Goal: Task Accomplishment & Management: Use online tool/utility

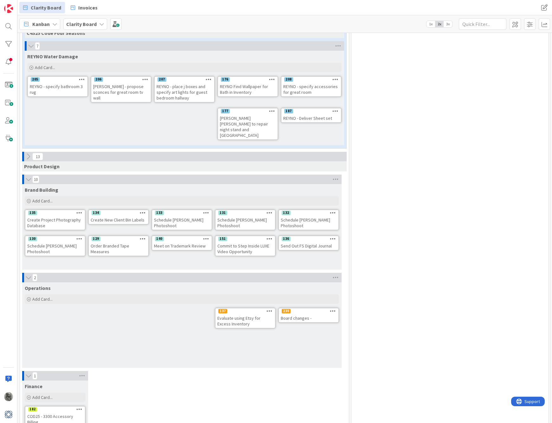
scroll to position [617, 0]
click at [286, 314] on div "Board changes -" at bounding box center [309, 318] width 60 height 8
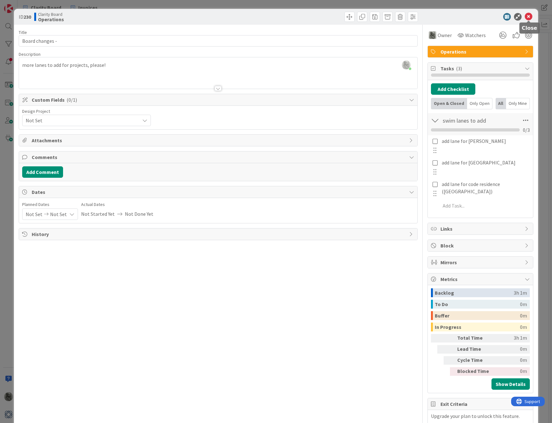
click at [530, 16] on icon at bounding box center [529, 17] width 8 height 8
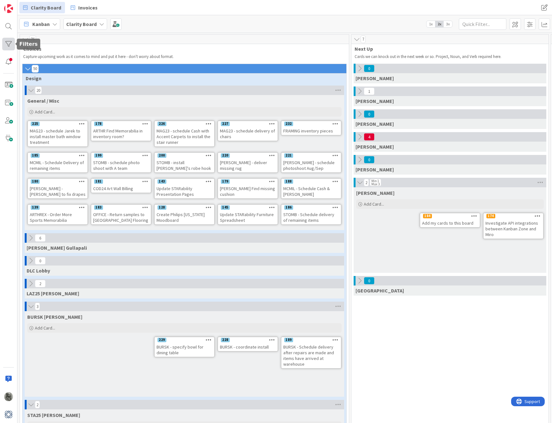
click at [7, 42] on div at bounding box center [8, 44] width 13 height 13
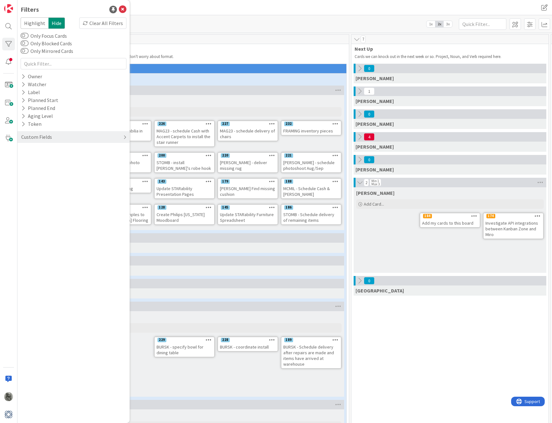
click at [57, 138] on div "Custom Fields" at bounding box center [73, 137] width 112 height 12
click at [24, 76] on icon at bounding box center [23, 76] width 4 height 5
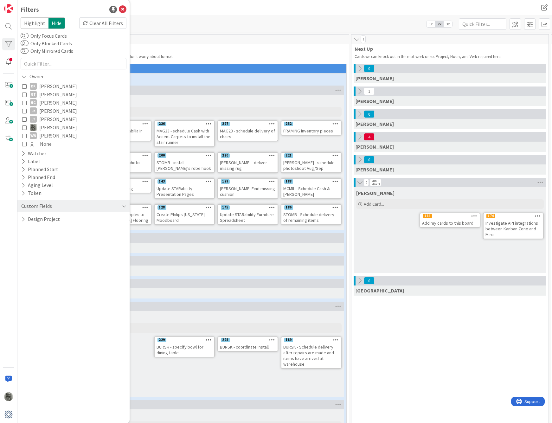
click at [24, 86] on icon at bounding box center [24, 86] width 4 height 4
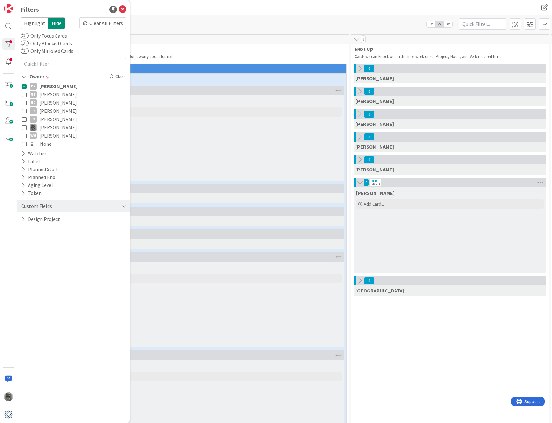
click at [26, 86] on icon at bounding box center [24, 86] width 4 height 4
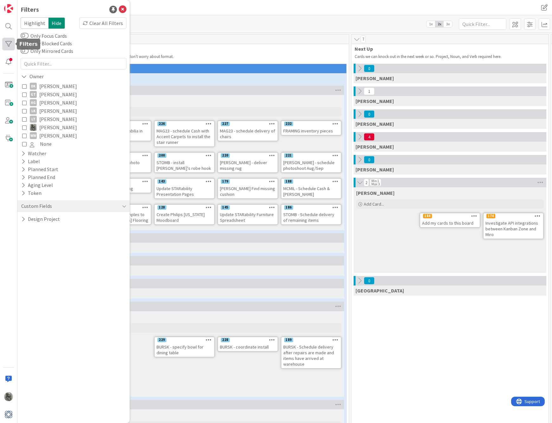
click at [10, 42] on div at bounding box center [8, 44] width 13 height 13
click at [213, 55] on p "Capture upcoming work as it comes to mind and put it here - don't worry about f…" at bounding box center [184, 56] width 323 height 5
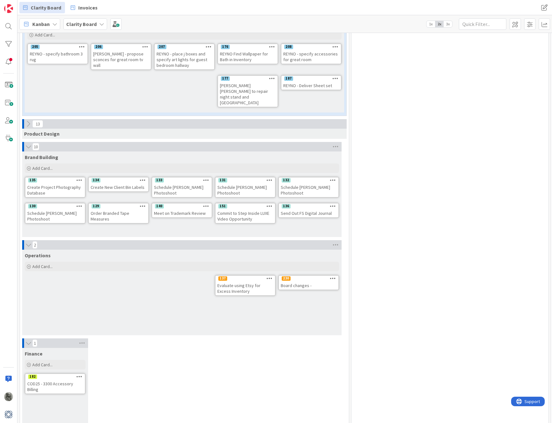
scroll to position [647, 0]
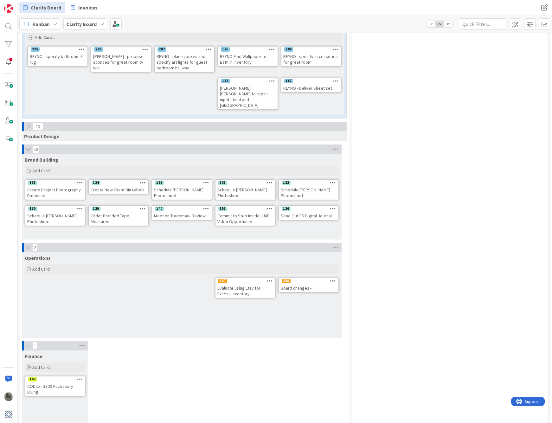
click at [300, 284] on div "Board changes -" at bounding box center [309, 288] width 60 height 8
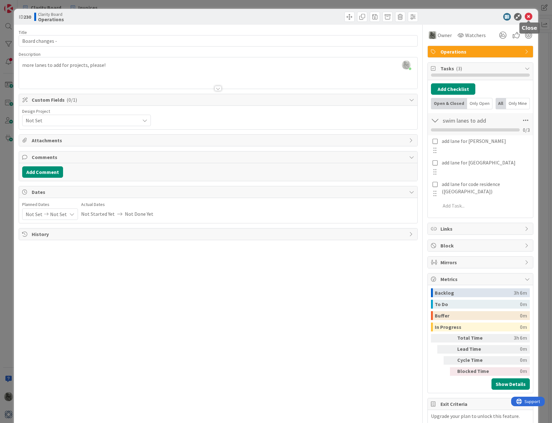
click at [529, 15] on icon at bounding box center [529, 17] width 8 height 8
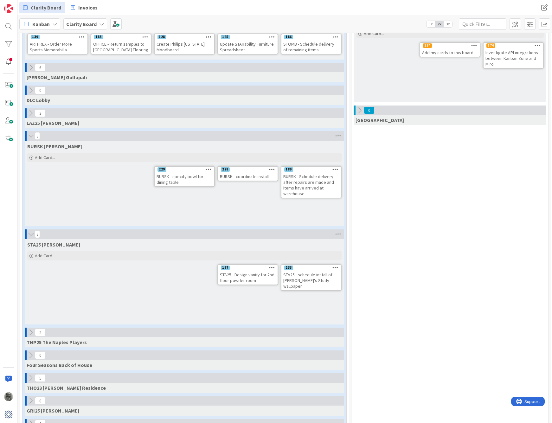
scroll to position [170, 0]
click at [515, 23] on span at bounding box center [515, 23] width 11 height 11
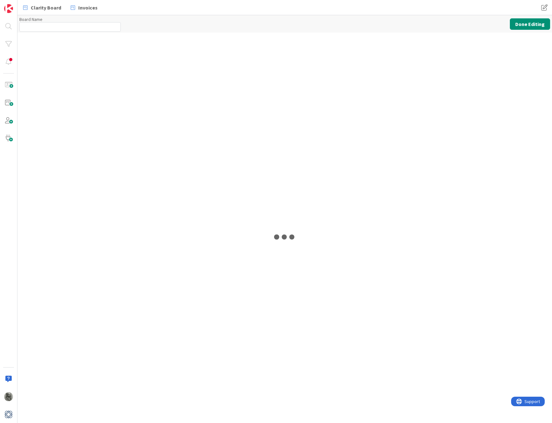
type input "Clarity Board"
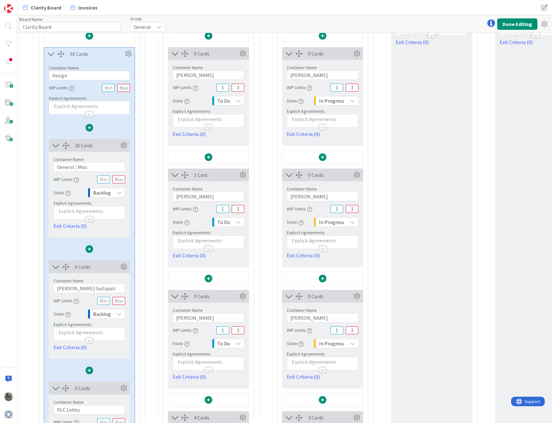
scroll to position [81, 0]
click at [124, 145] on icon at bounding box center [124, 145] width 10 height 10
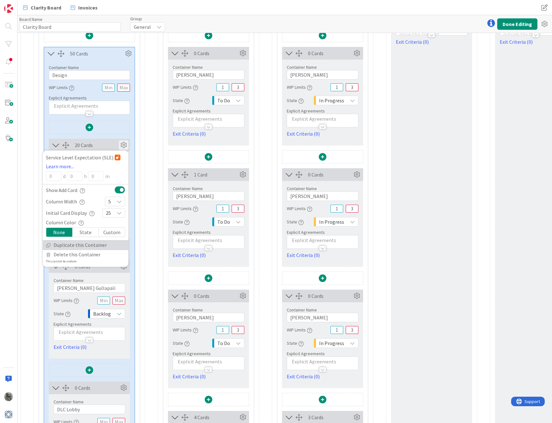
click at [85, 244] on link "Duplicate this Container" at bounding box center [86, 245] width 86 height 9
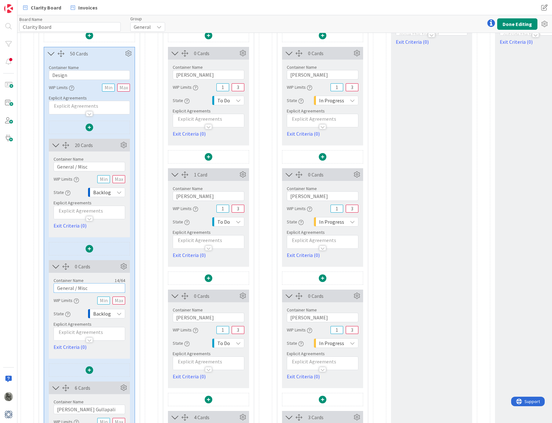
drag, startPoint x: 89, startPoint y: 289, endPoint x: 48, endPoint y: 283, distance: 41.1
type input "[PERSON_NAME]"
click at [122, 266] on icon at bounding box center [124, 267] width 10 height 10
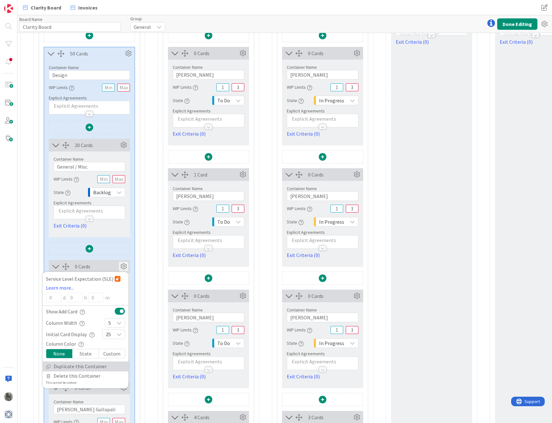
click at [82, 367] on link "Duplicate this Container" at bounding box center [86, 366] width 86 height 9
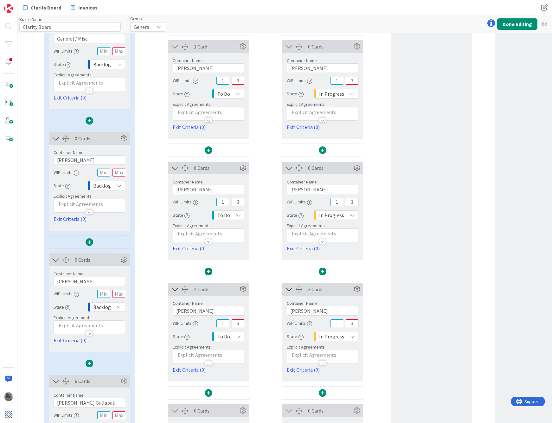
scroll to position [210, 0]
drag, startPoint x: 93, startPoint y: 282, endPoint x: 47, endPoint y: 277, distance: 45.6
drag, startPoint x: 96, startPoint y: 280, endPoint x: 83, endPoint y: 280, distance: 12.7
click at [83, 280] on input "GSP25 [GEOGRAPHIC_DATA]" at bounding box center [90, 280] width 72 height 10
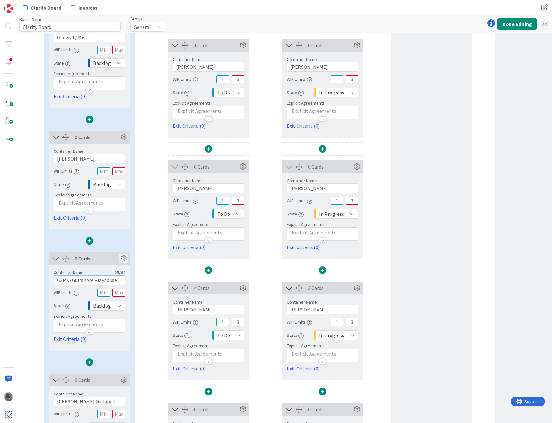
type input "GSP25 Gulfshore Playhouse"
click at [124, 258] on icon at bounding box center [124, 259] width 10 height 10
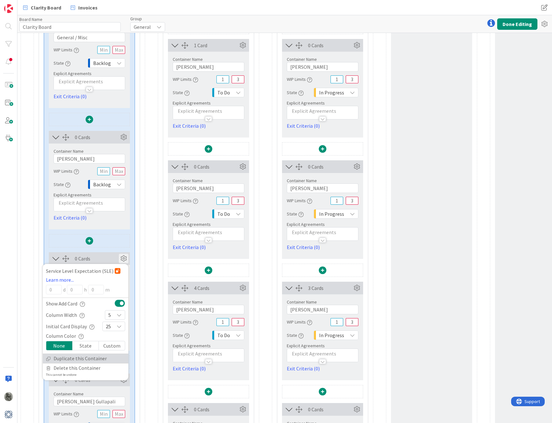
click at [64, 357] on link "Duplicate this Container" at bounding box center [86, 358] width 86 height 9
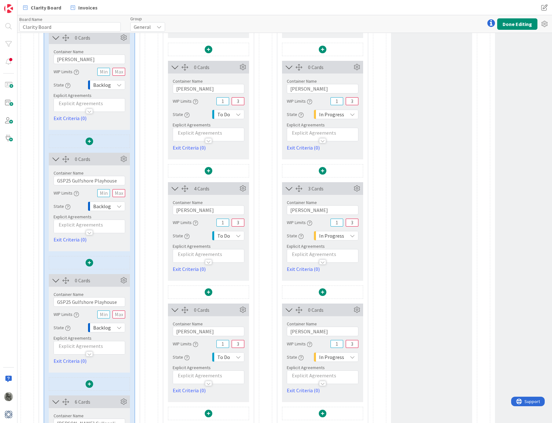
scroll to position [311, 0]
drag, startPoint x: 118, startPoint y: 300, endPoint x: 55, endPoint y: 298, distance: 62.8
click at [55, 298] on input "GSP25 Gulfshore Playhouse" at bounding box center [90, 302] width 72 height 10
type input "C4S25 Code 4 Seasons"
click at [517, 24] on button "Done Editing" at bounding box center [517, 23] width 40 height 11
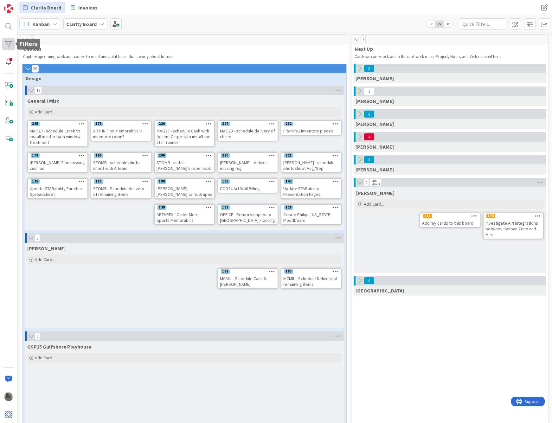
click at [8, 42] on div at bounding box center [8, 44] width 13 height 13
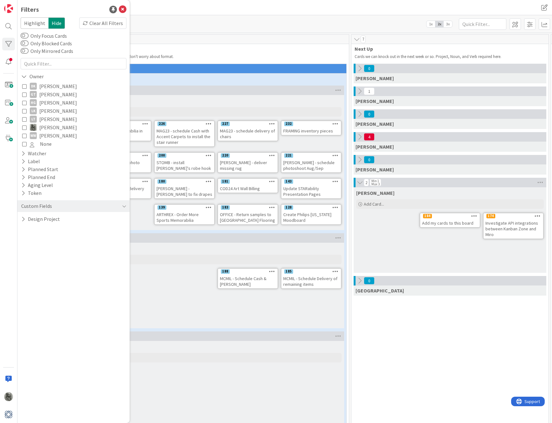
click at [25, 126] on icon at bounding box center [24, 127] width 4 height 4
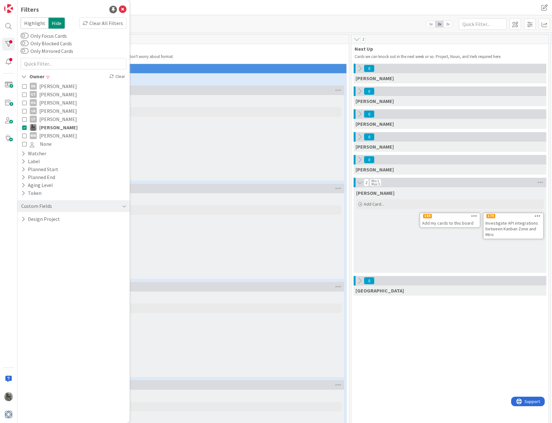
click at [218, 139] on div "General / Misc Add Card..." at bounding box center [184, 138] width 319 height 86
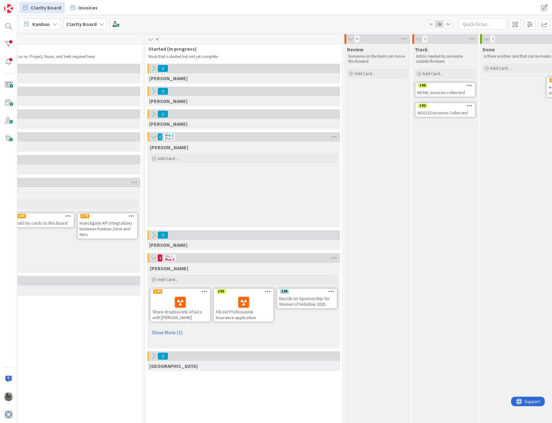
scroll to position [0, 429]
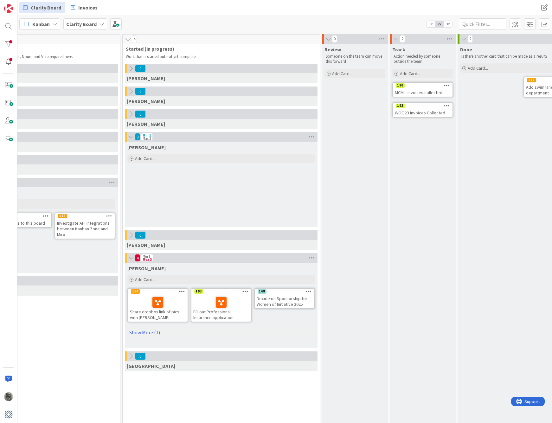
click at [182, 291] on icon at bounding box center [182, 291] width 6 height 4
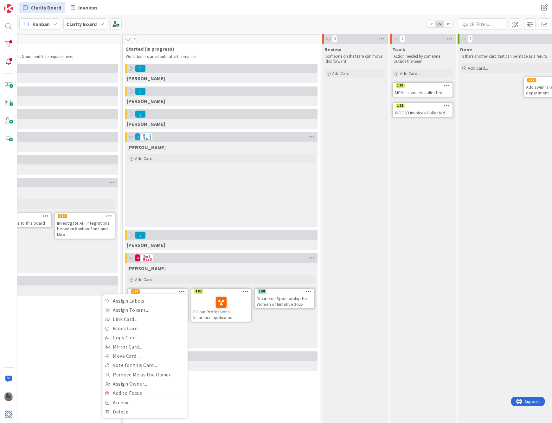
click at [169, 291] on div "194 Assign Labels... Assign Tokens... Link Card... Block Card... Copy Card... M…" at bounding box center [158, 292] width 60 height 6
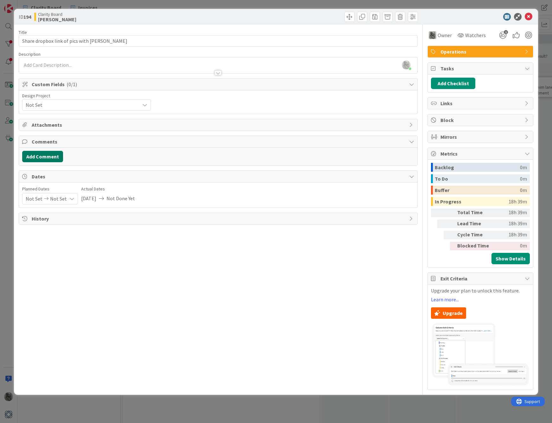
click at [50, 157] on button "Add Comment" at bounding box center [42, 156] width 41 height 11
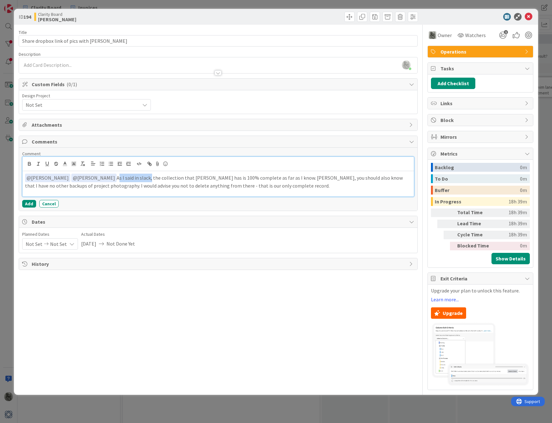
drag, startPoint x: 92, startPoint y: 179, endPoint x: 126, endPoint y: 179, distance: 33.9
click at [126, 179] on p "﻿ @ [PERSON_NAME] ﻿ ﻿ @ [PERSON_NAME] ﻿ As I said in slack, the collection that…" at bounding box center [218, 182] width 387 height 16
click at [158, 163] on icon at bounding box center [158, 163] width 8 height 9
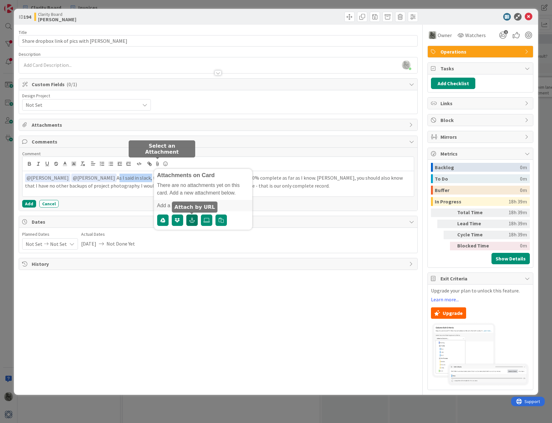
click at [195, 221] on button "button" at bounding box center [191, 220] width 11 height 11
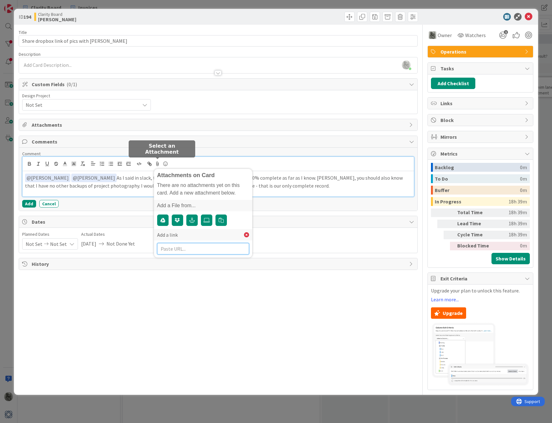
click at [180, 249] on input "text" at bounding box center [203, 248] width 92 height 11
click at [246, 235] on icon at bounding box center [246, 234] width 5 height 5
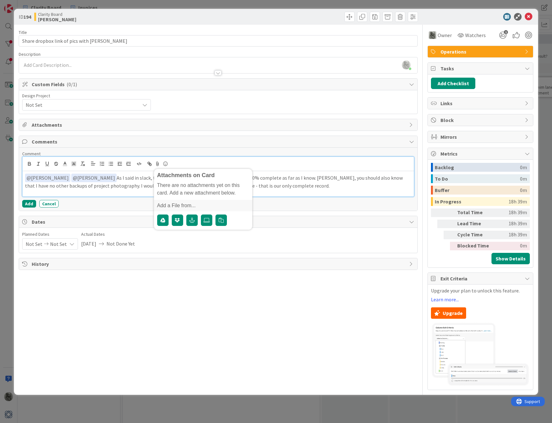
click at [268, 184] on p "﻿ @ [PERSON_NAME] ﻿ ﻿ @ [PERSON_NAME] ﻿ As I said in slack, the collection that…" at bounding box center [218, 182] width 387 height 16
drag, startPoint x: 125, startPoint y: 178, endPoint x: 92, endPoint y: 179, distance: 33.0
click at [92, 179] on p "﻿ @ [PERSON_NAME] ﻿ ﻿ @ [PERSON_NAME] ﻿ As I said in slack, the collection that…" at bounding box center [218, 182] width 387 height 16
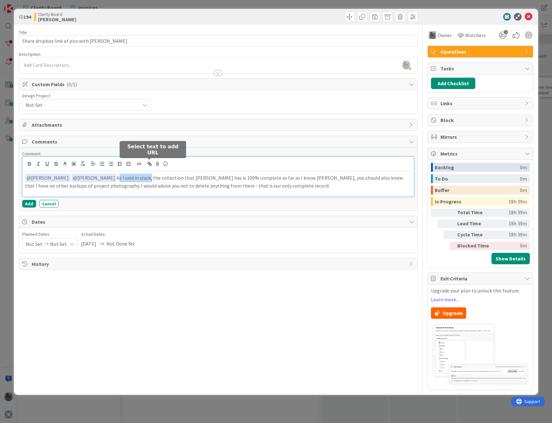
click at [149, 163] on icon "button" at bounding box center [150, 164] width 6 height 6
paste input "[URL][DOMAIN_NAME]"
type input "[URL][DOMAIN_NAME]"
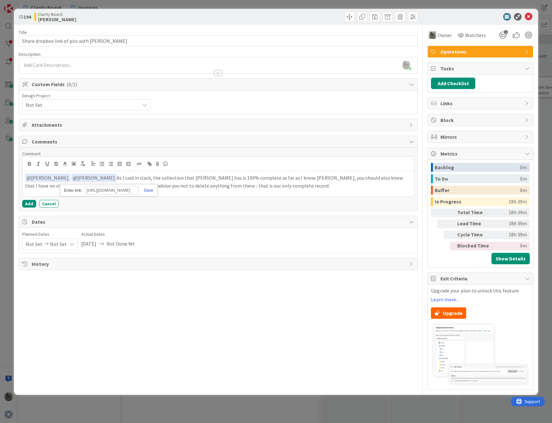
click at [148, 190] on link at bounding box center [146, 190] width 15 height 5
click at [168, 182] on p "﻿ @ [PERSON_NAME] ﻿ ﻿ @ [PERSON_NAME] ﻿ As I said in slack , the collection tha…" at bounding box center [218, 182] width 387 height 16
click at [27, 203] on button "Add" at bounding box center [29, 204] width 14 height 8
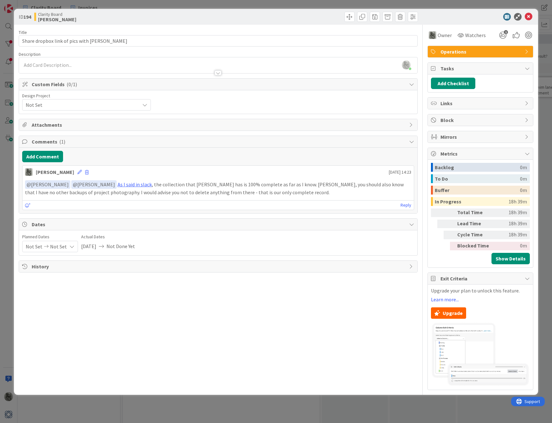
click at [526, 278] on icon at bounding box center [527, 278] width 5 height 5
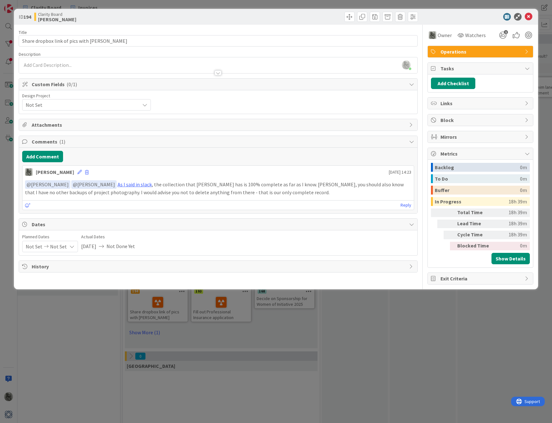
click at [109, 266] on span "History" at bounding box center [219, 267] width 375 height 8
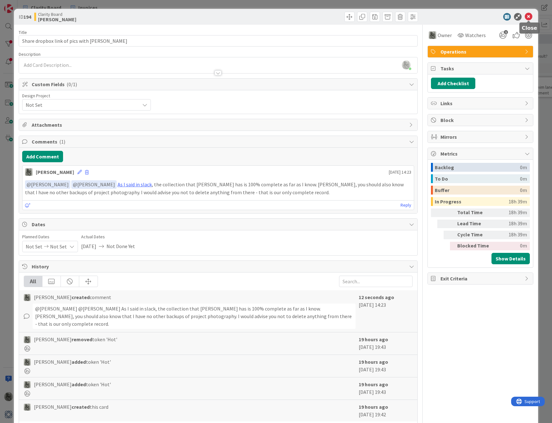
click at [531, 16] on icon at bounding box center [529, 17] width 8 height 8
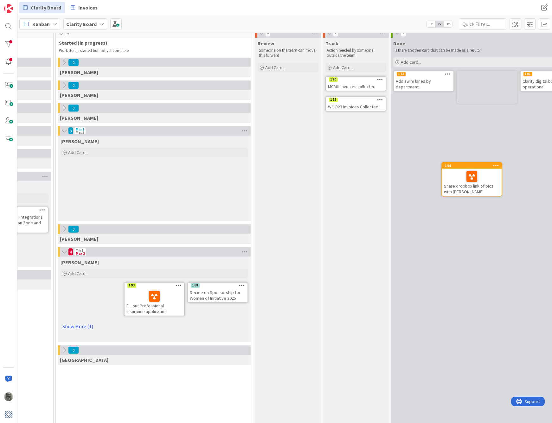
scroll to position [6, 506]
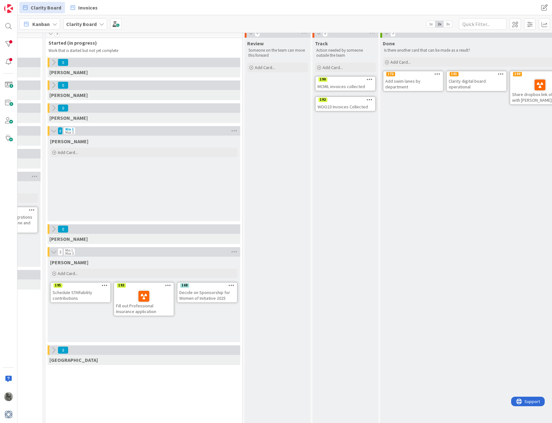
click at [197, 295] on div "Decide on Sponsorship for Women of Initiative 2025" at bounding box center [207, 295] width 60 height 14
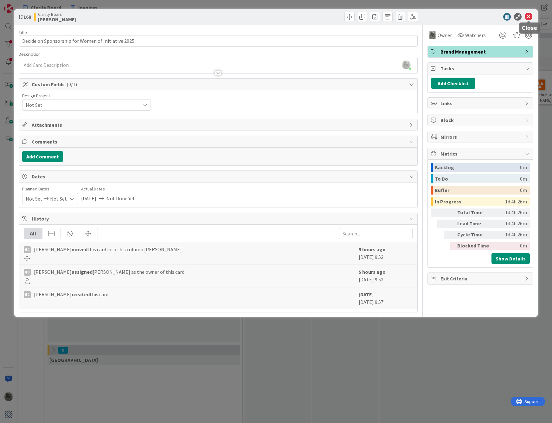
click at [529, 15] on icon at bounding box center [529, 17] width 8 height 8
